Goal: Task Accomplishment & Management: Use online tool/utility

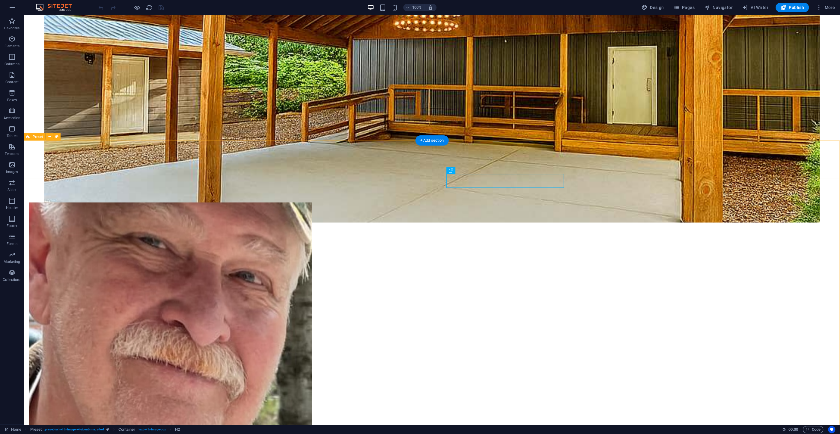
scroll to position [471, 0]
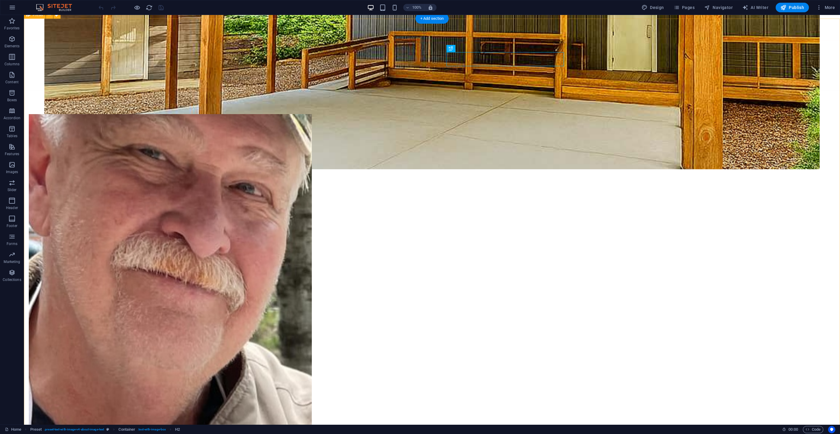
click at [312, 214] on figure at bounding box center [170, 308] width 283 height 388
click at [312, 183] on figure at bounding box center [170, 308] width 283 height 388
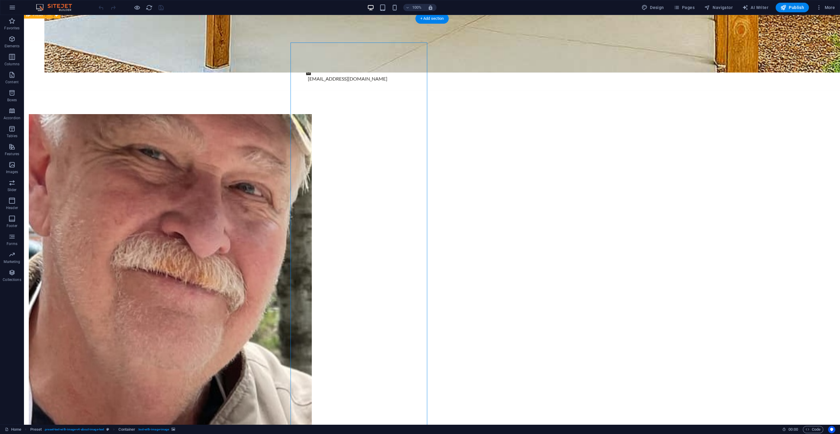
select select "%"
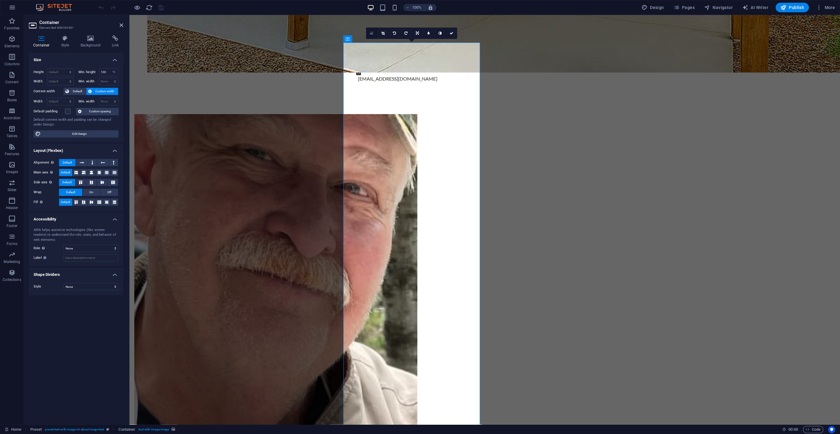
click at [372, 31] on link at bounding box center [371, 33] width 11 height 11
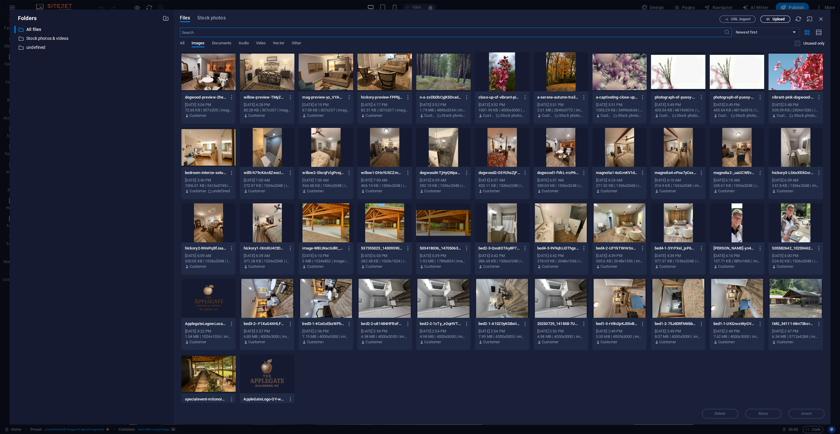
click at [767, 19] on icon "button" at bounding box center [767, 19] width 4 height 4
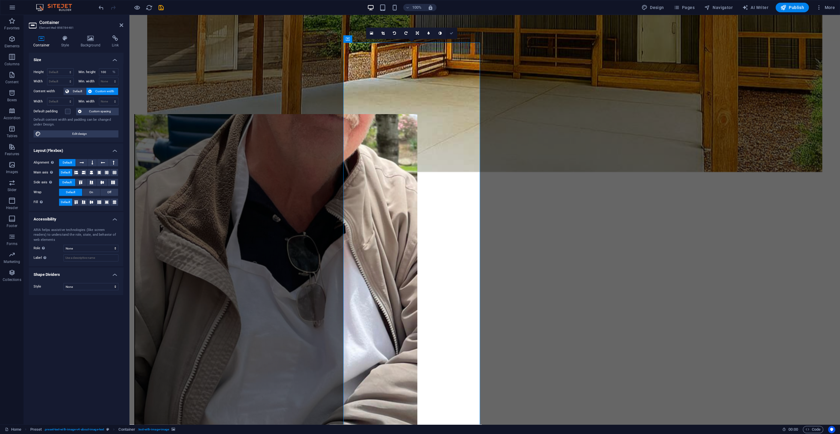
click at [450, 33] on icon at bounding box center [451, 33] width 4 height 4
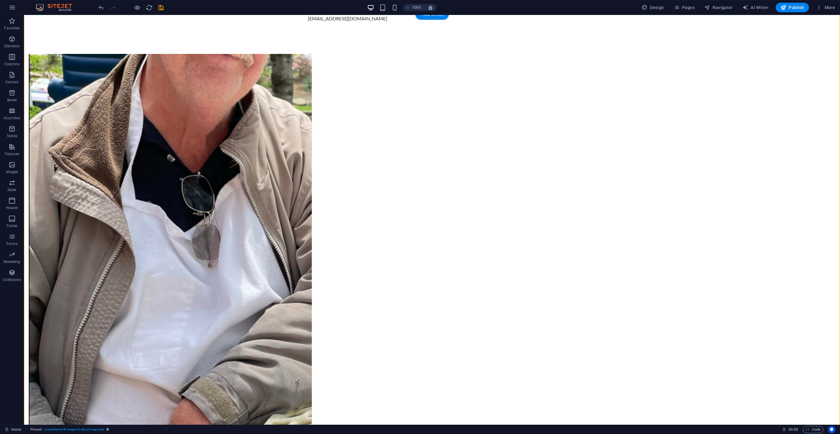
scroll to position [599, 0]
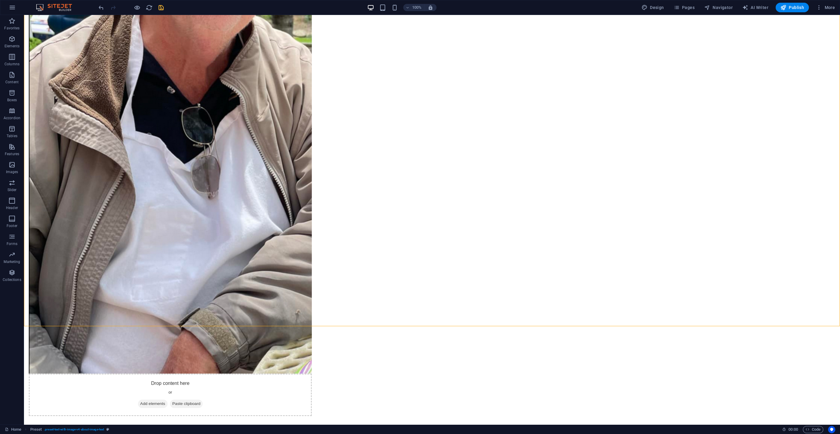
click at [162, 6] on icon "save" at bounding box center [161, 7] width 7 height 7
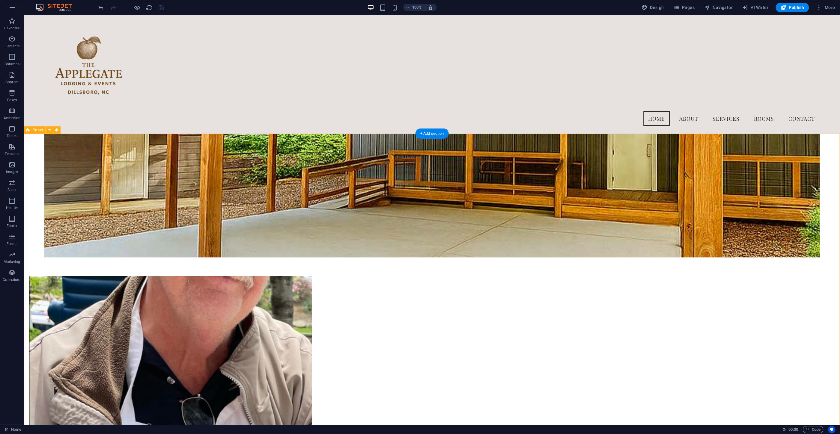
scroll to position [214, 0]
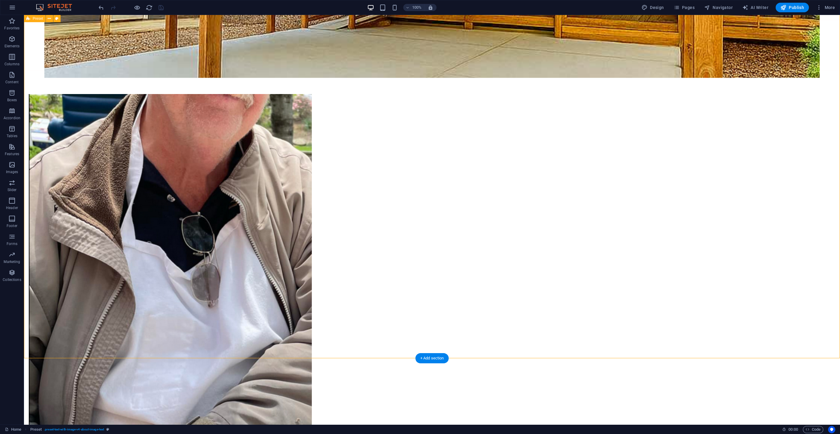
scroll to position [439, 0]
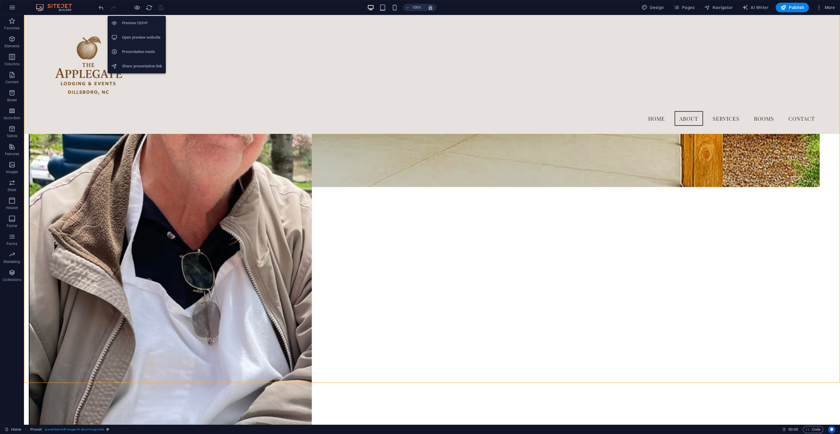
click at [133, 66] on h6 "Share presentation link" at bounding box center [142, 66] width 40 height 7
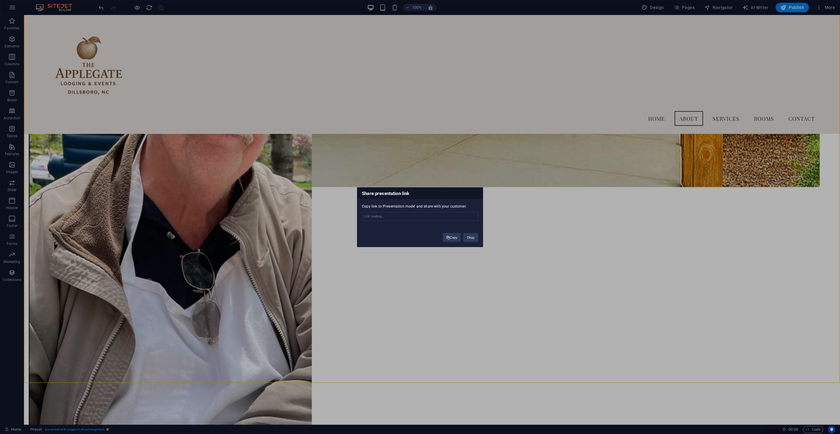
type input "[URL][DOMAIN_NAME]"
click at [456, 236] on button "Copy" at bounding box center [452, 237] width 18 height 9
click at [447, 235] on button "Copy" at bounding box center [452, 237] width 18 height 9
click at [472, 238] on button "Okay" at bounding box center [470, 237] width 15 height 9
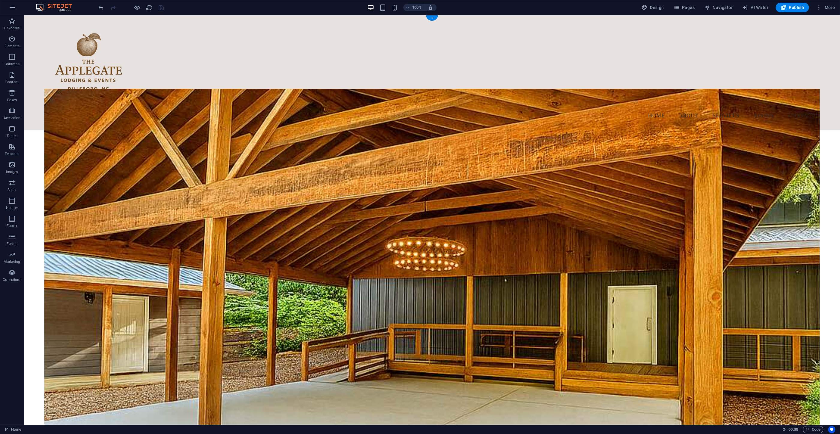
scroll to position [0, 0]
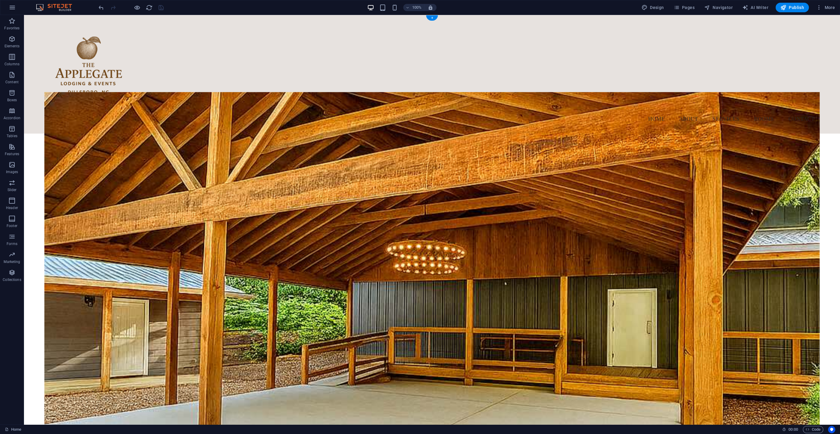
click at [412, 169] on figure at bounding box center [431, 278] width 775 height 373
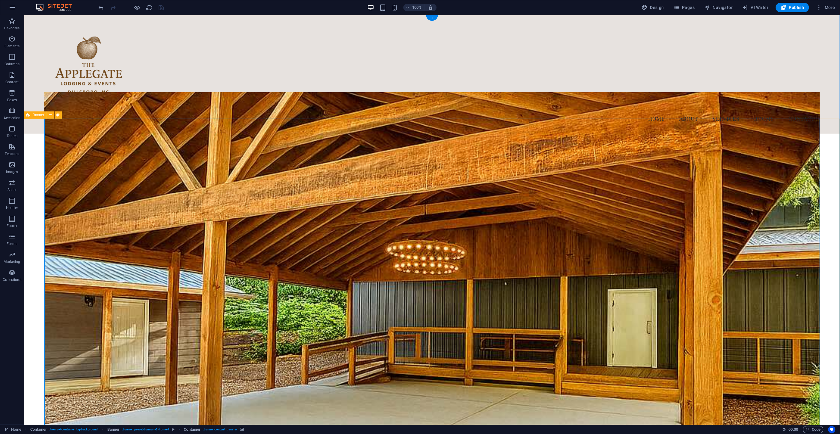
click at [432, 17] on div "+" at bounding box center [432, 17] width 12 height 5
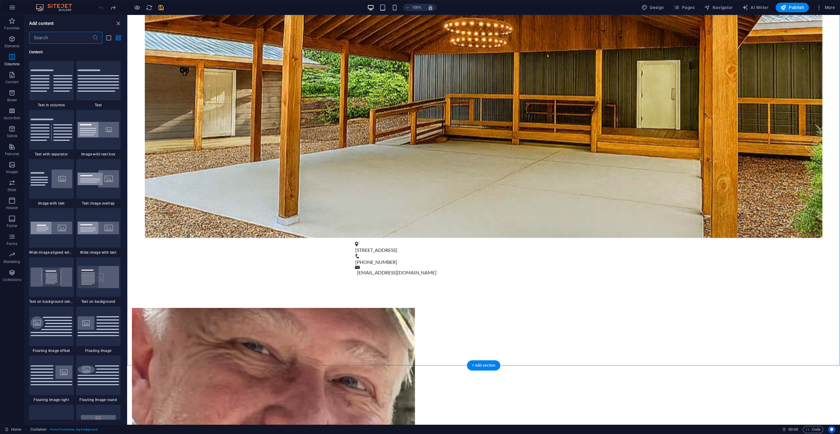
scroll to position [487, 0]
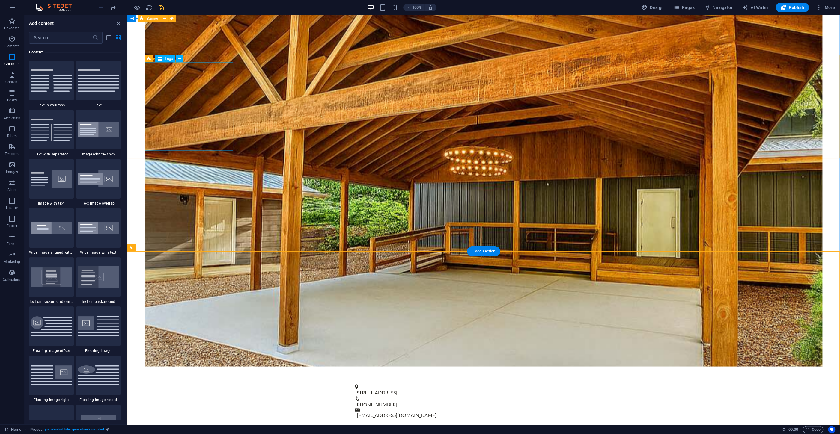
scroll to position [0, 0]
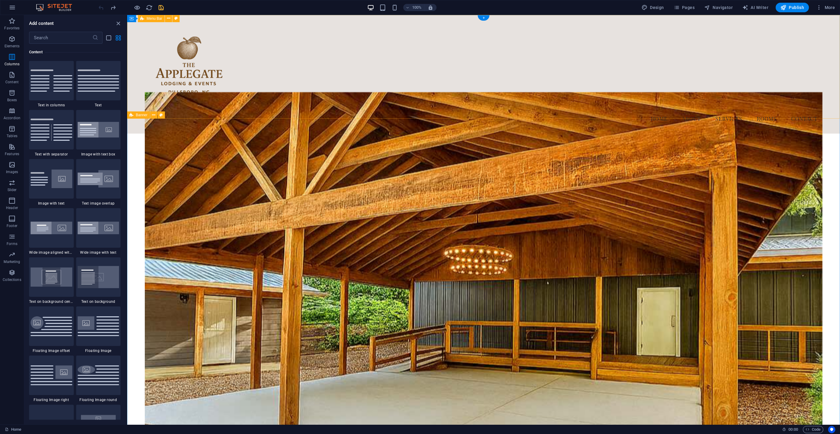
click at [317, 25] on div "Menu Home About Services Rooms Contact" at bounding box center [483, 74] width 712 height 119
click at [167, 19] on icon at bounding box center [168, 18] width 3 height 6
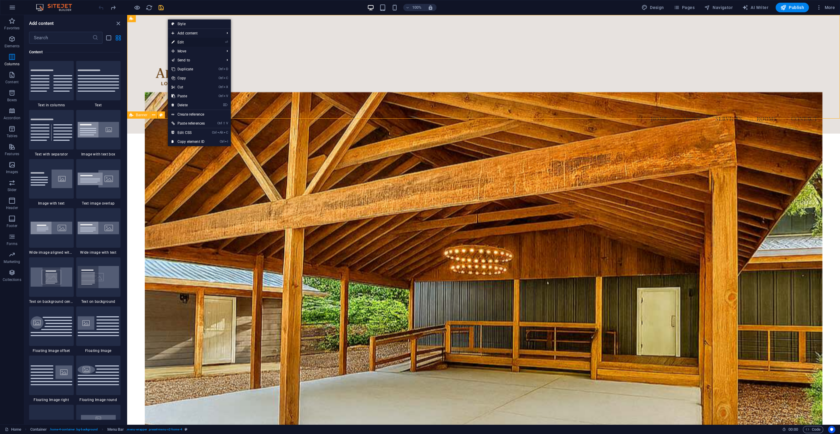
drag, startPoint x: 184, startPoint y: 43, endPoint x: 53, endPoint y: 25, distance: 132.0
click at [184, 43] on link "⏎ Edit" at bounding box center [188, 42] width 40 height 9
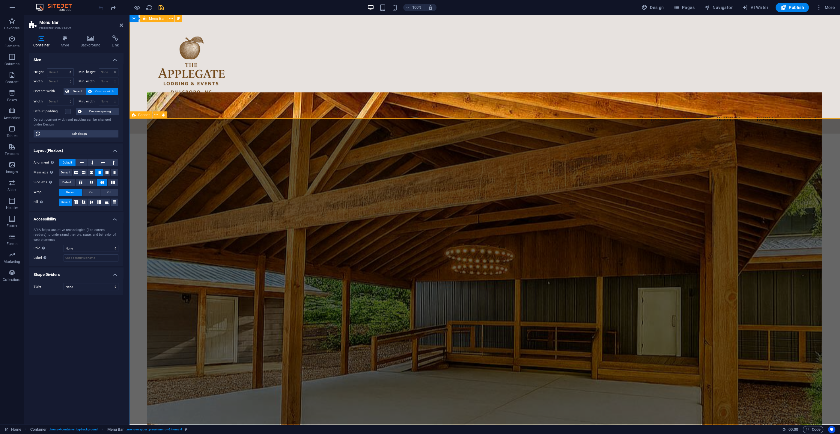
click at [404, 91] on div "Menu Home About Services Rooms Contact" at bounding box center [484, 74] width 710 height 119
